Goal: Information Seeking & Learning: Learn about a topic

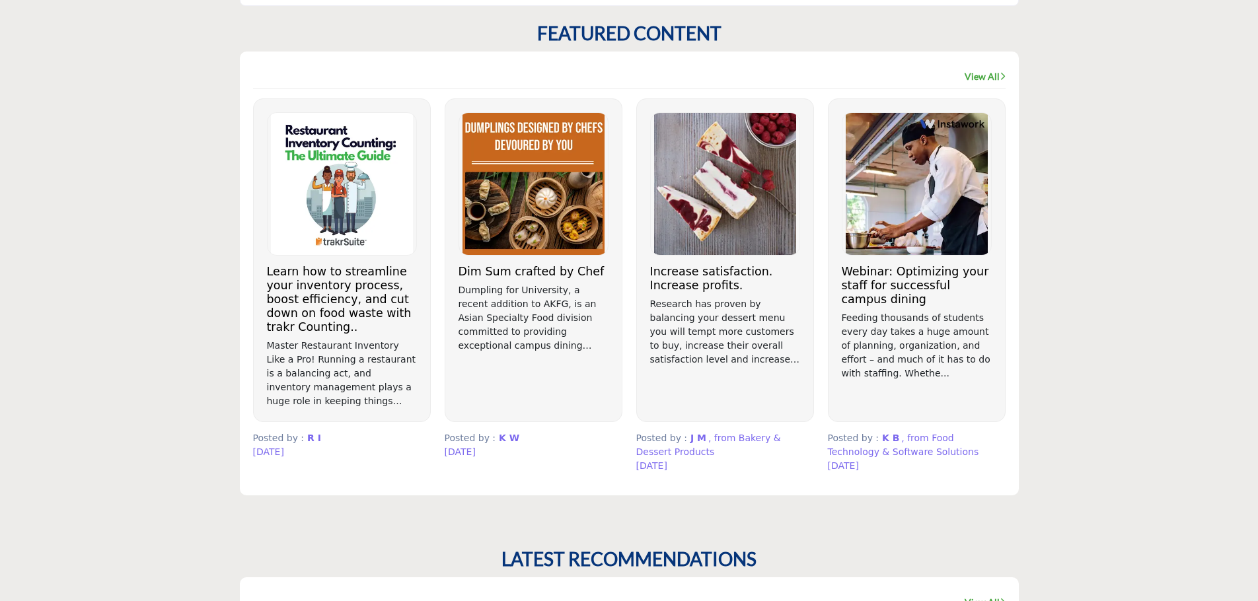
scroll to position [345, 0]
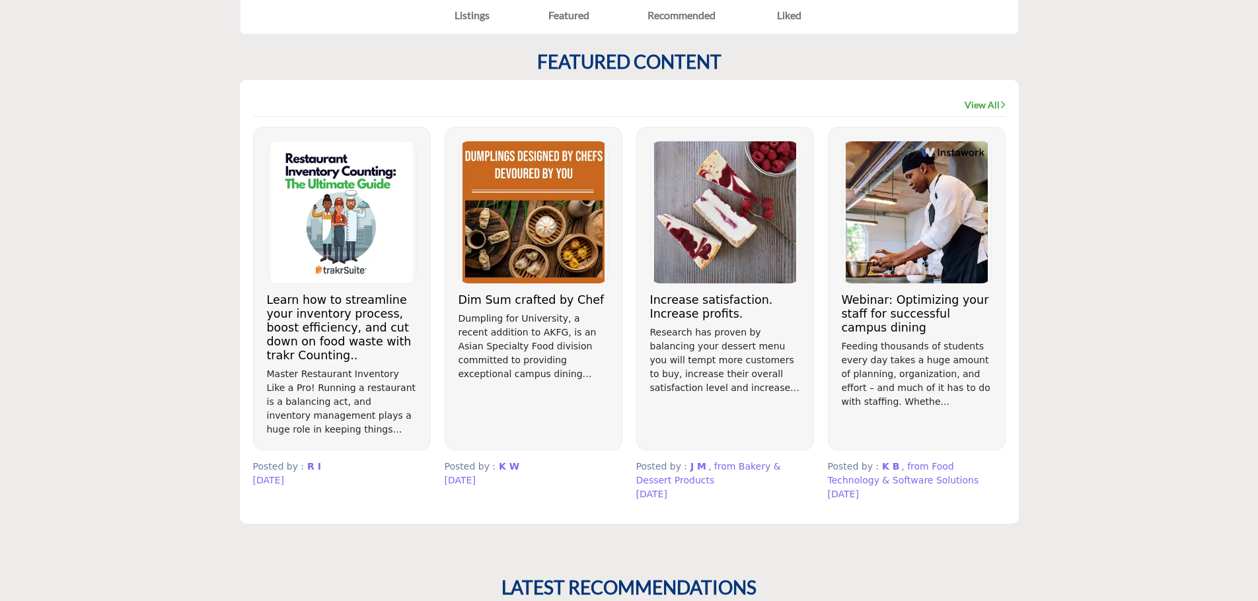
click at [890, 287] on div "Webinar: Optimizing your staff for successful campus dining" at bounding box center [917, 289] width 178 height 324
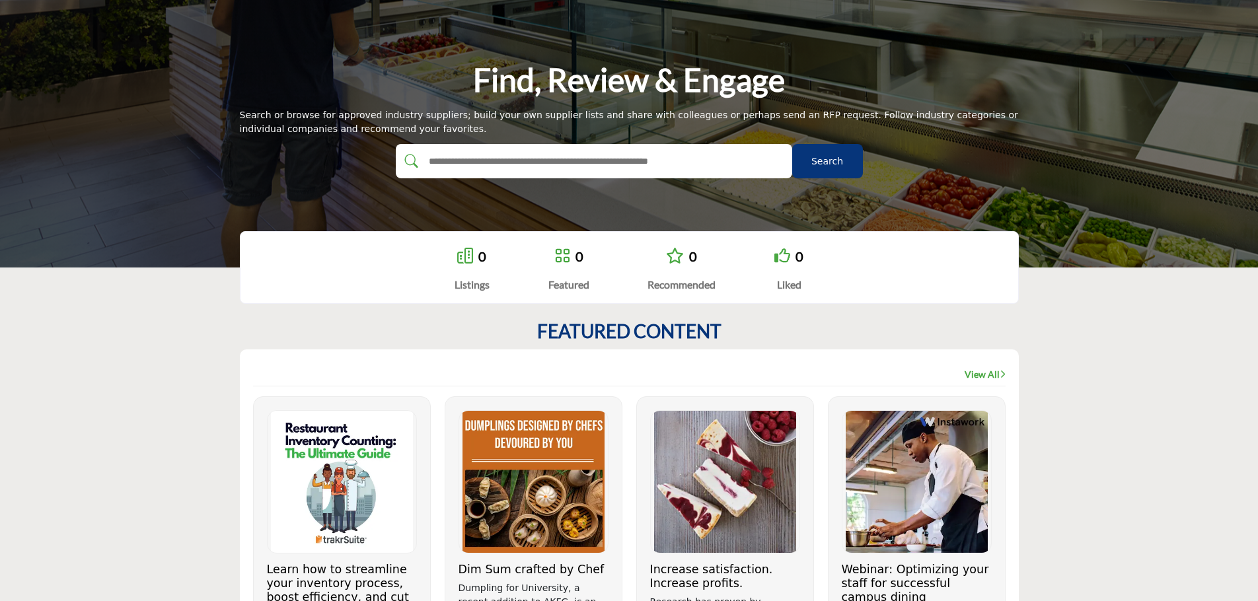
scroll to position [0, 0]
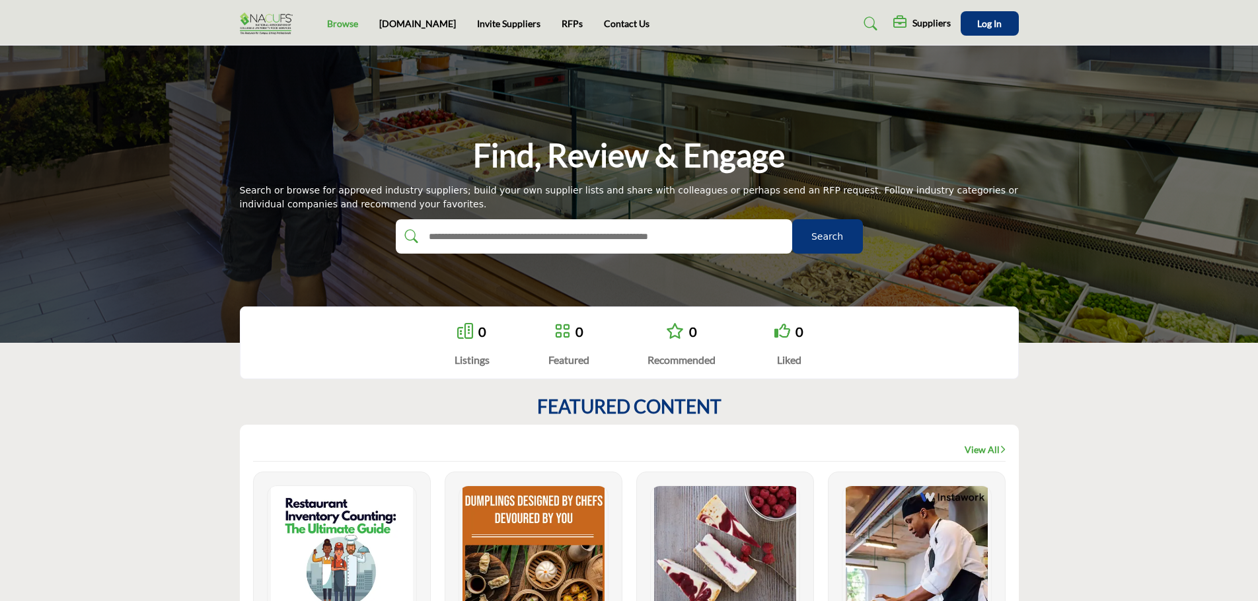
click at [346, 24] on link "Browse" at bounding box center [342, 23] width 31 height 11
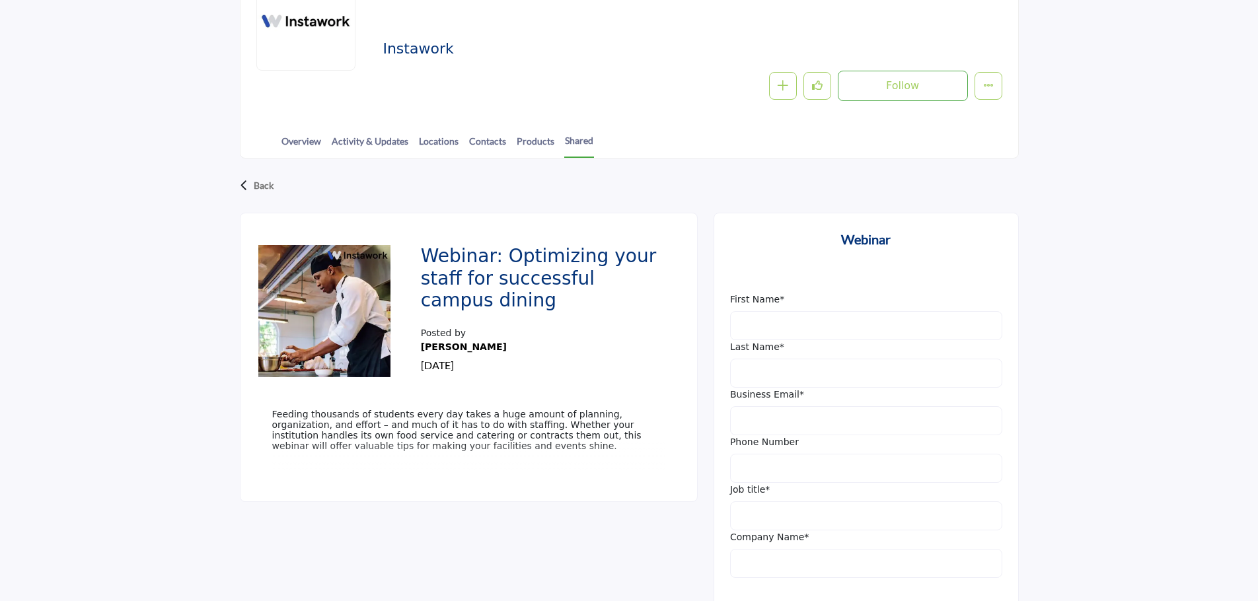
scroll to position [67, 0]
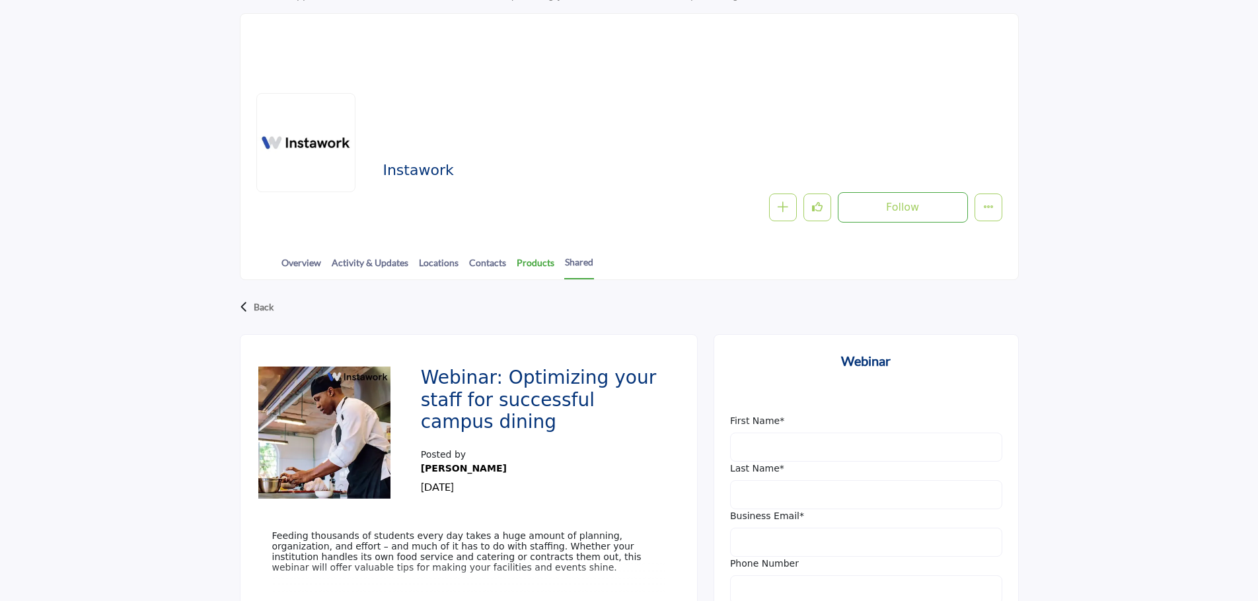
click at [549, 268] on link "Products" at bounding box center [535, 267] width 39 height 23
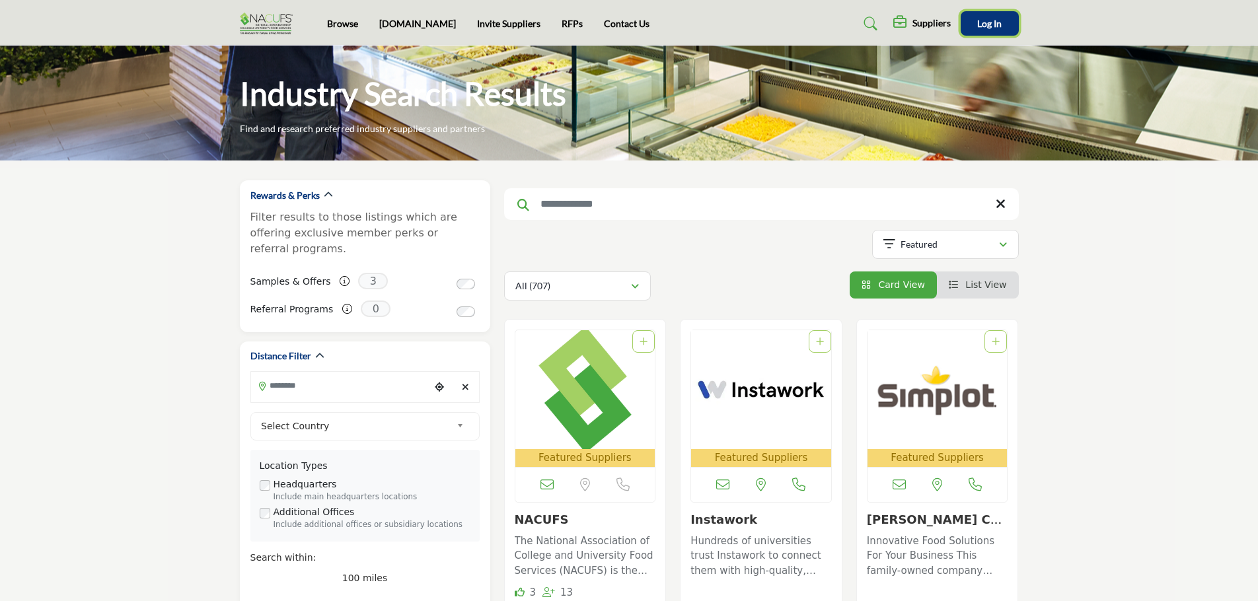
click at [987, 24] on span "Log In" at bounding box center [989, 23] width 24 height 11
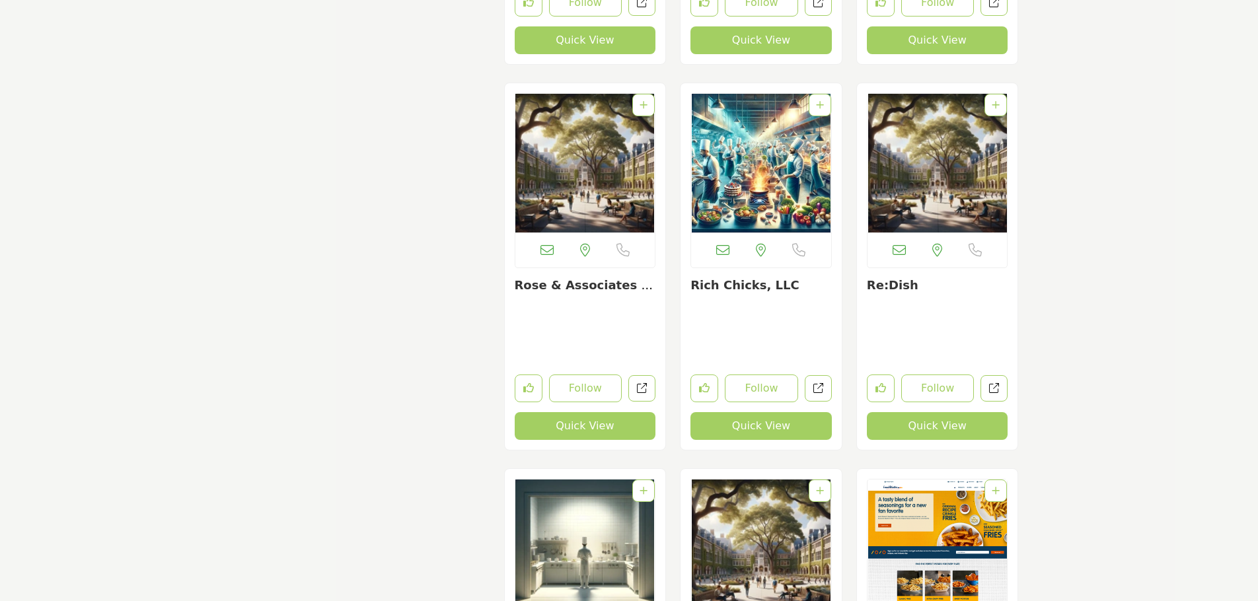
scroll to position [14223, 0]
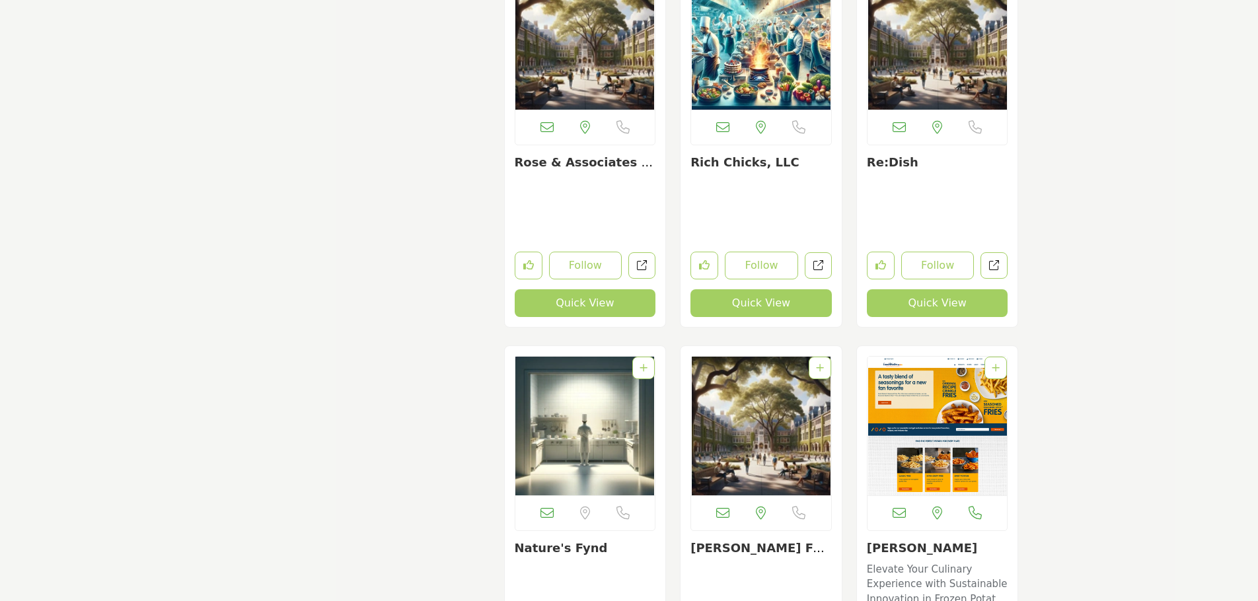
click at [925, 380] on img "Open Listing in new tab" at bounding box center [938, 426] width 140 height 139
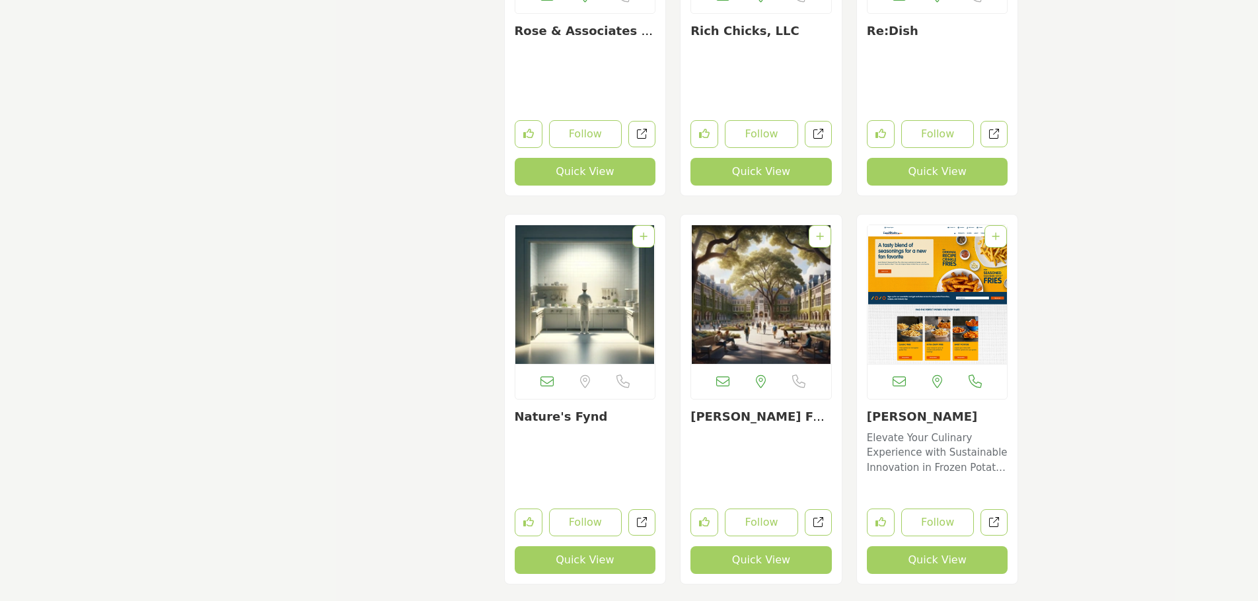
scroll to position [14358, 0]
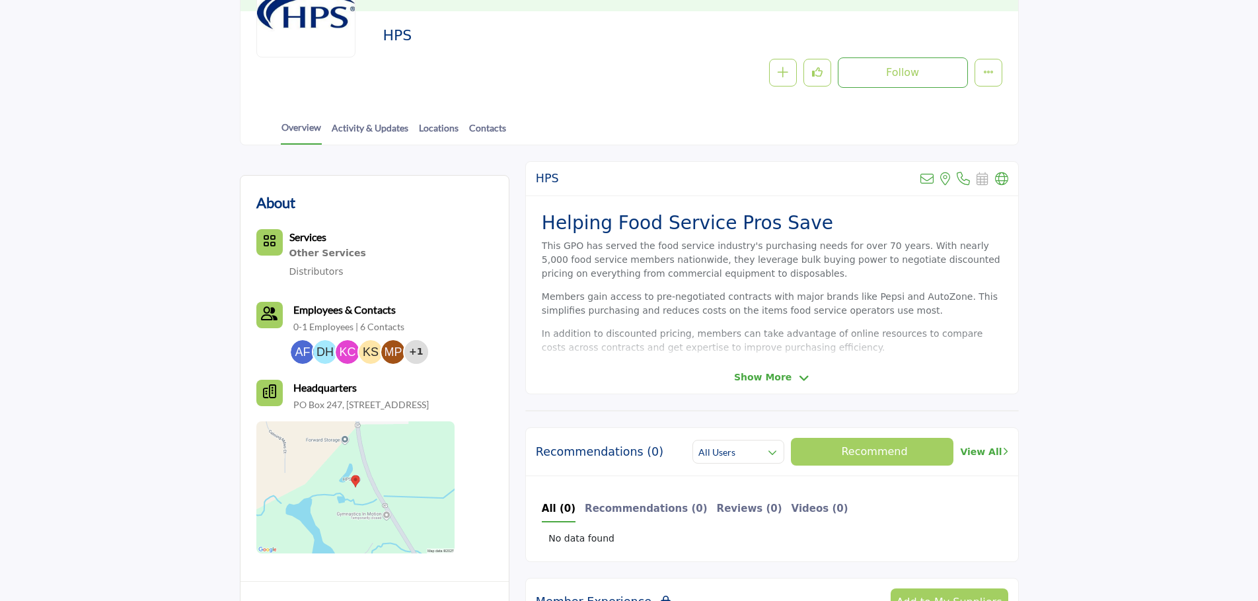
scroll to position [202, 0]
click at [782, 377] on span "Show More" at bounding box center [762, 378] width 57 height 14
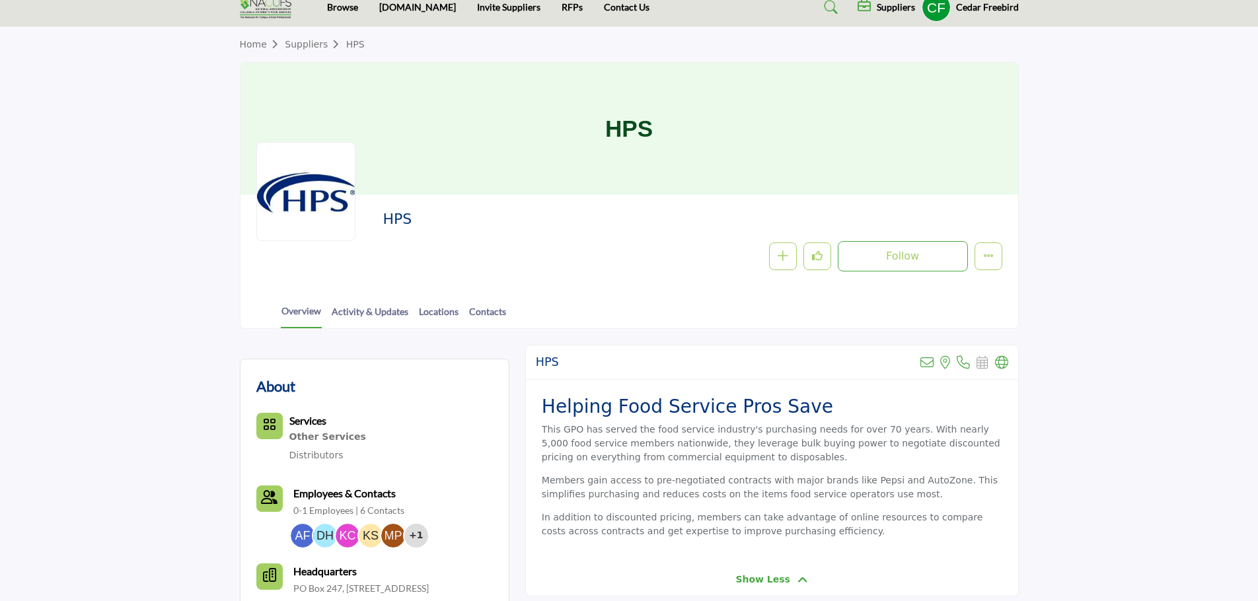
scroll to position [0, 0]
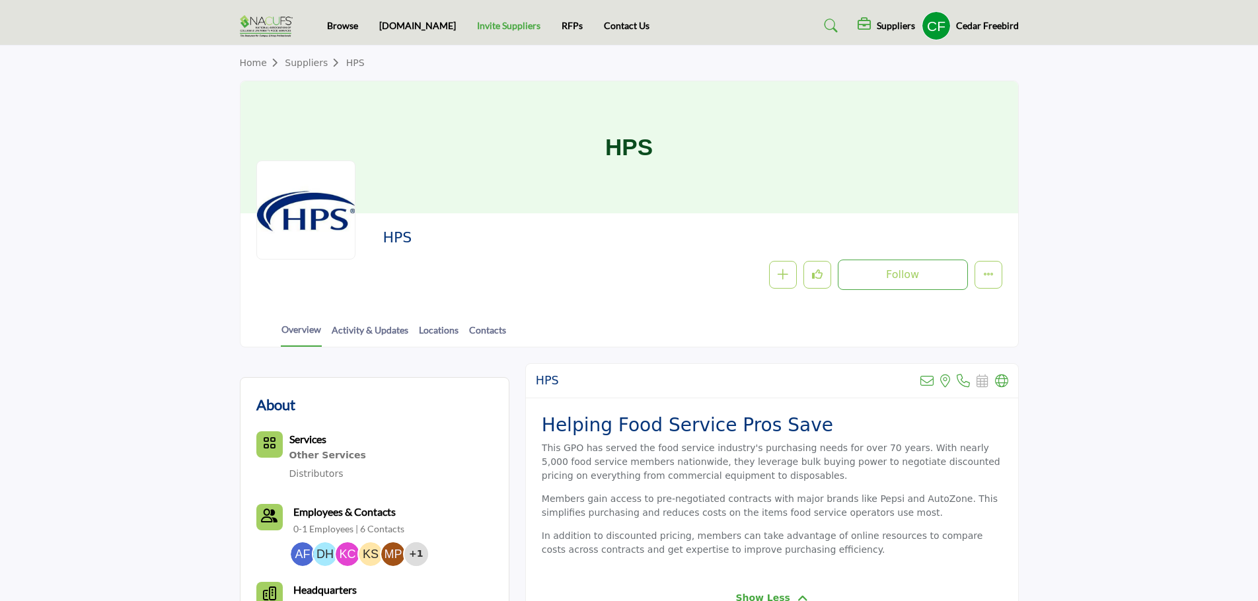
click at [482, 25] on link "Invite Suppliers" at bounding box center [508, 25] width 63 height 11
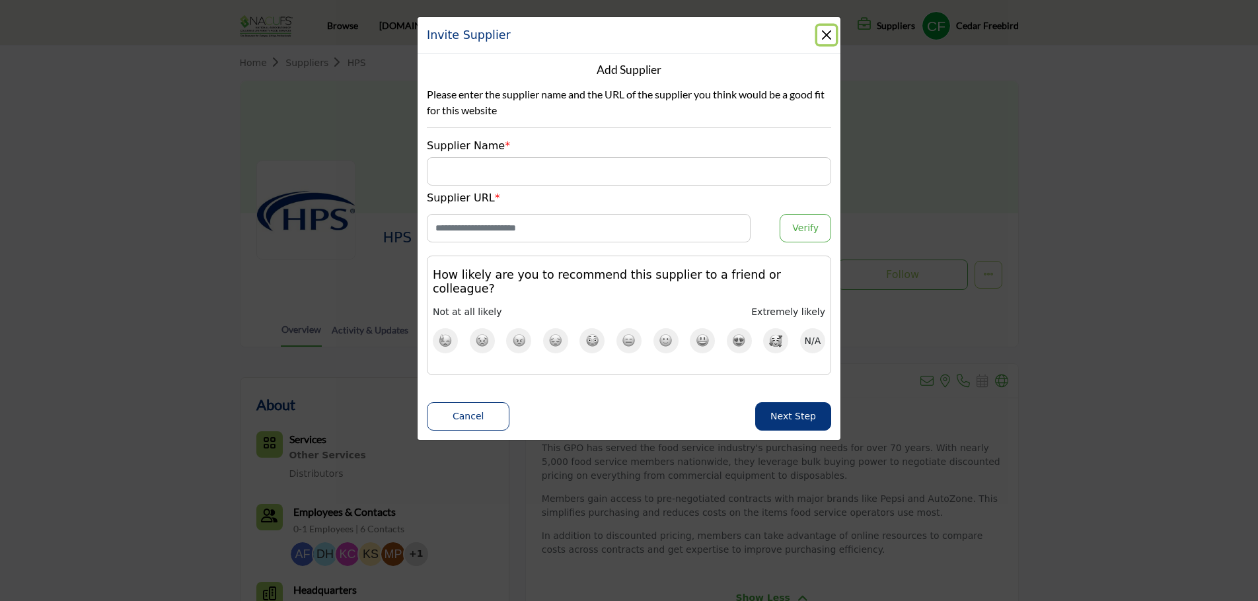
click at [830, 36] on button "Close" at bounding box center [827, 35] width 19 height 19
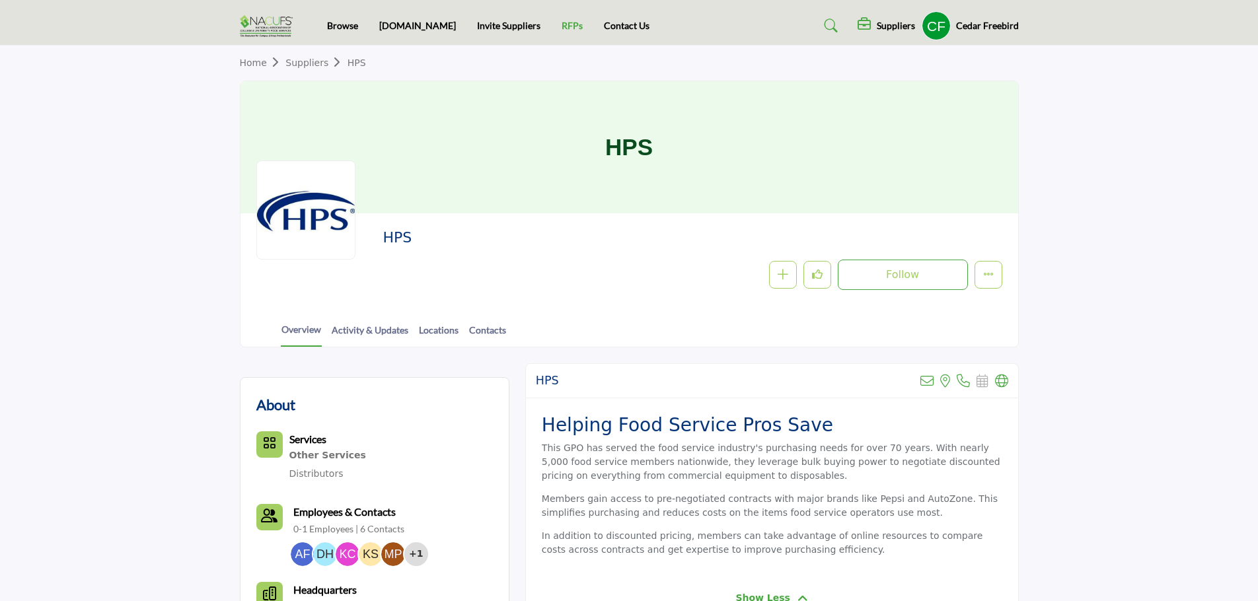
click at [562, 29] on link "RFPs" at bounding box center [572, 25] width 21 height 11
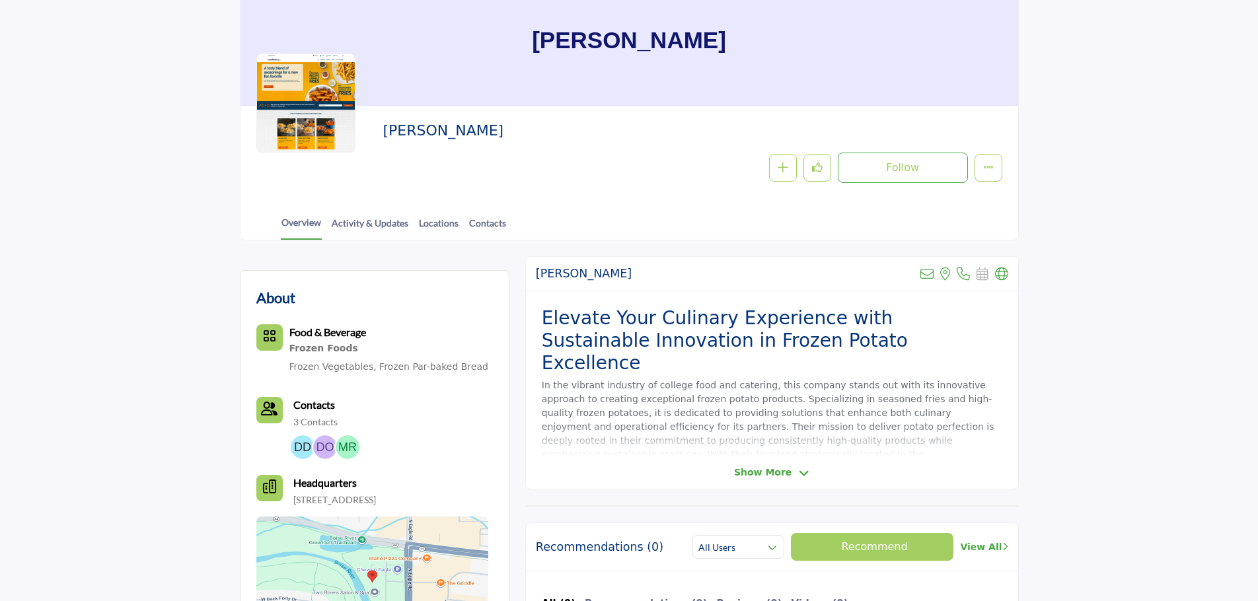
scroll to position [135, 0]
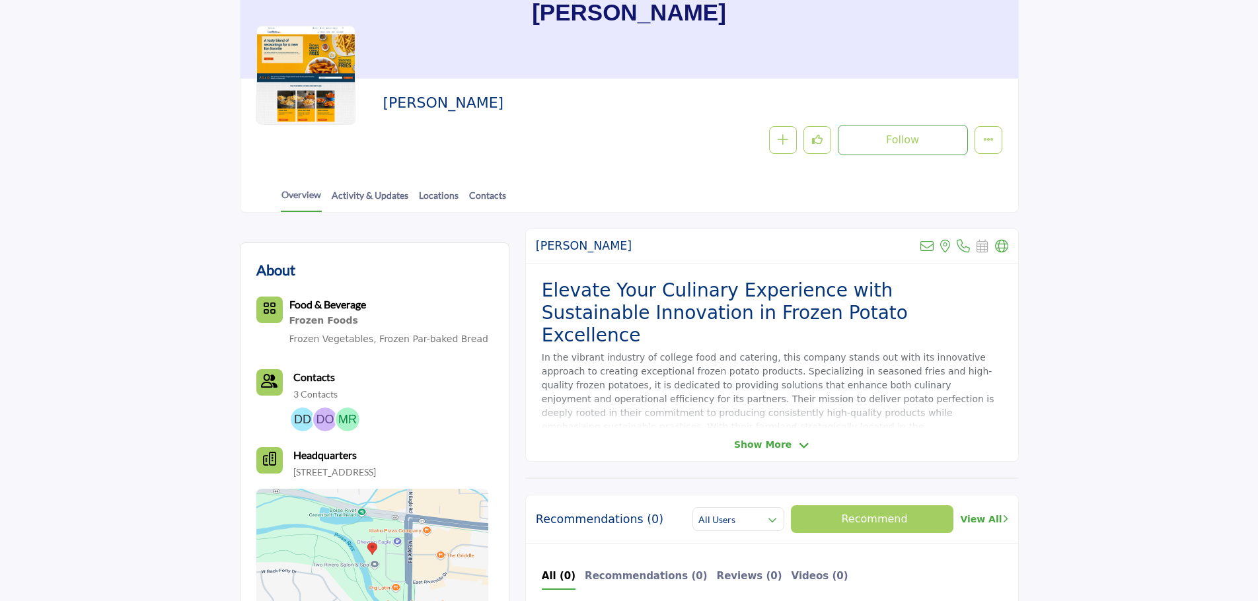
click at [770, 443] on span "Show More" at bounding box center [762, 445] width 57 height 14
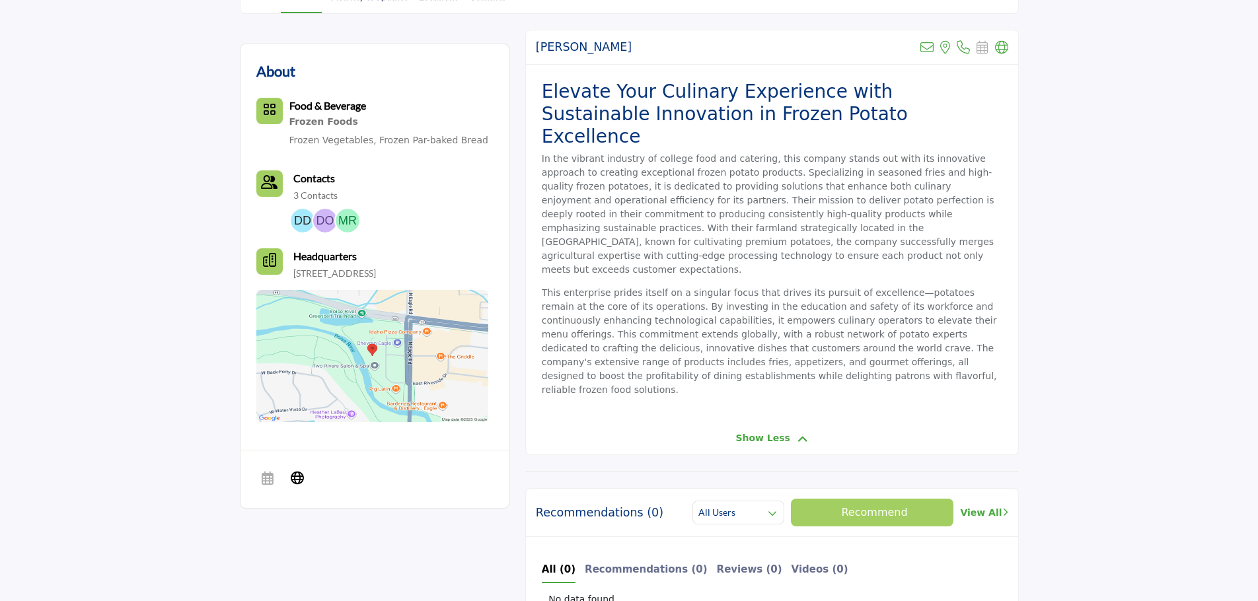
scroll to position [337, 0]
